Goal: Find specific page/section: Find specific page/section

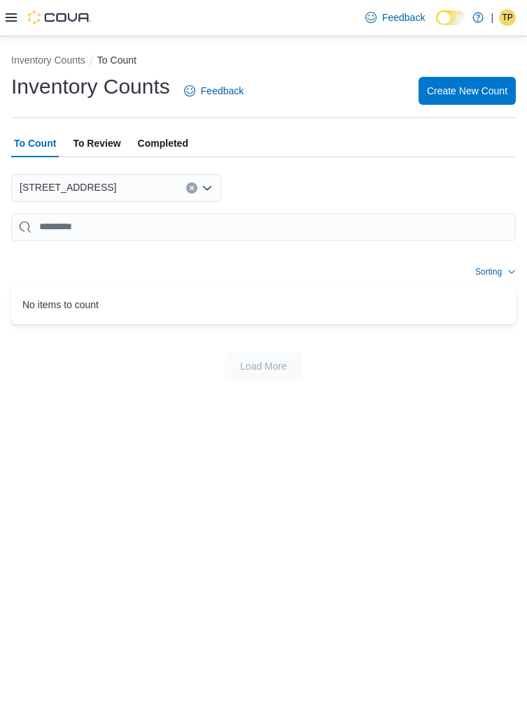
click at [13, 19] on icon at bounding box center [11, 17] width 11 height 8
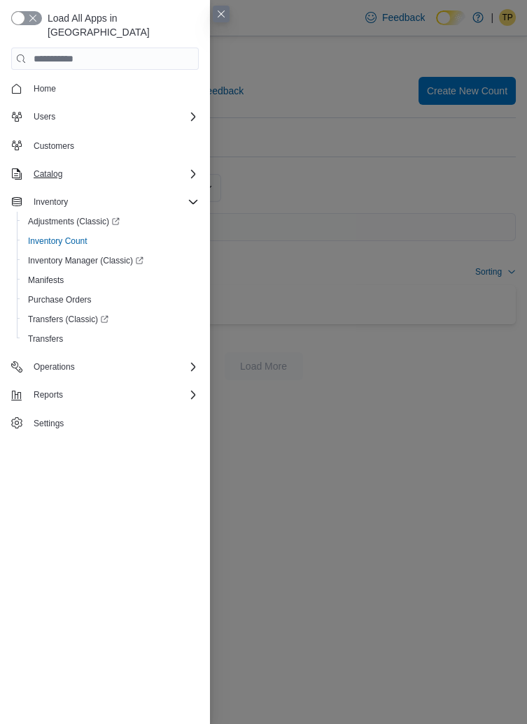
click at [103, 166] on div "Catalog" at bounding box center [113, 174] width 171 height 17
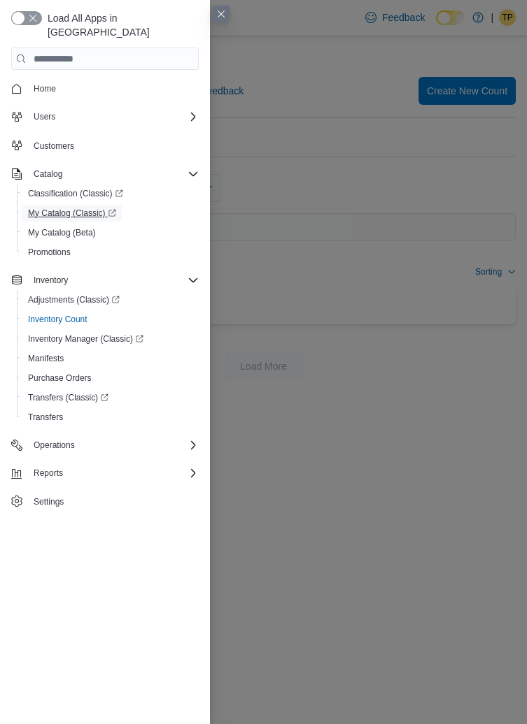
click at [106, 208] on span "My Catalog (Classic)" at bounding box center [72, 213] width 88 height 11
